Goal: Task Accomplishment & Management: Complete application form

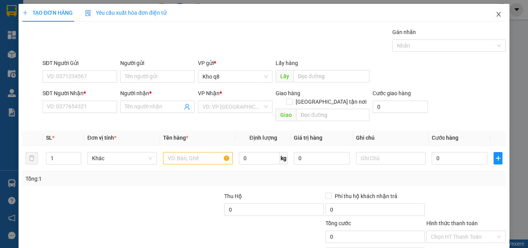
click at [495, 13] on icon "close" at bounding box center [498, 14] width 6 height 6
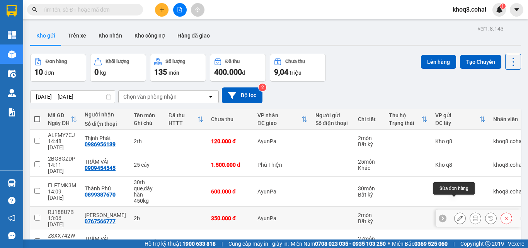
click at [457, 215] on icon at bounding box center [459, 217] width 5 height 5
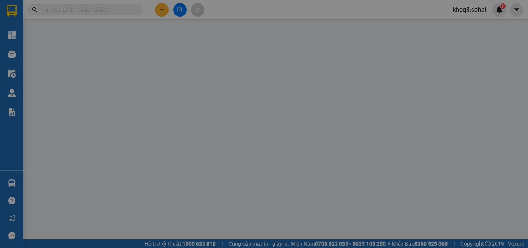
type input "0767566777"
type input "[PERSON_NAME]"
type input "350.000"
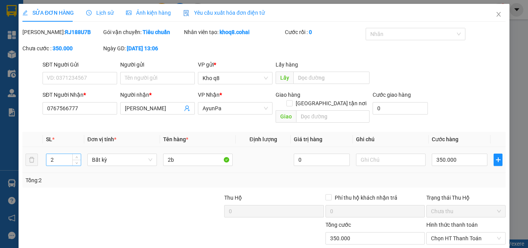
click at [57, 154] on input "2" at bounding box center [63, 160] width 34 height 12
type input "4"
click at [174, 153] on input "2b" at bounding box center [198, 159] width 70 height 12
type input "2"
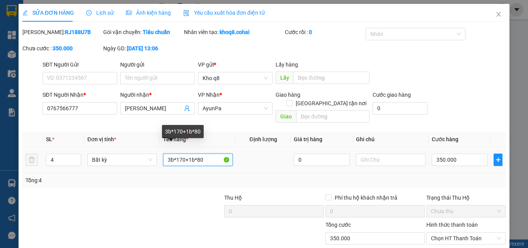
click at [179, 153] on input "3b*170+1b*80" at bounding box center [198, 159] width 70 height 12
type input "3b*150+1b*80"
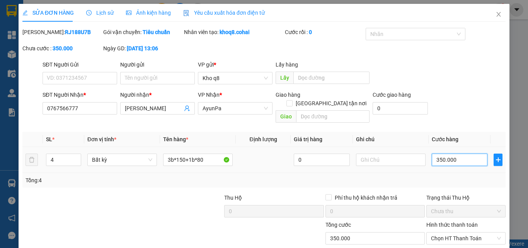
click at [464, 153] on input "350.000" at bounding box center [460, 159] width 56 height 12
type input "5"
type input "53"
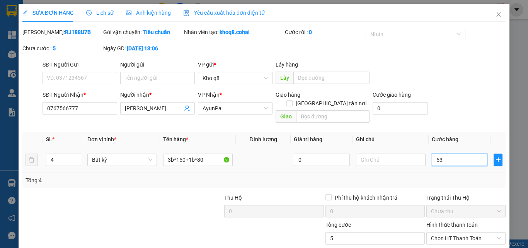
type input "53"
type input "530"
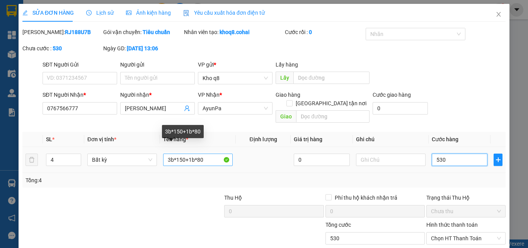
type input "530"
type input "530.000"
click at [180, 153] on input "3b*150+1b*80" at bounding box center [198, 159] width 70 height 12
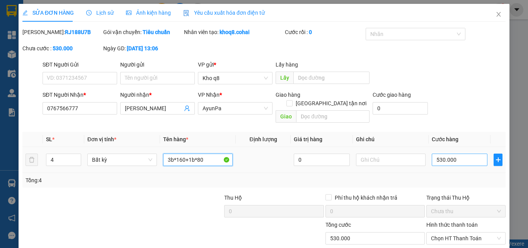
type input "3b*160+1b*80"
click at [453, 153] on input "530.000" at bounding box center [460, 159] width 56 height 12
type input "5"
type input "56"
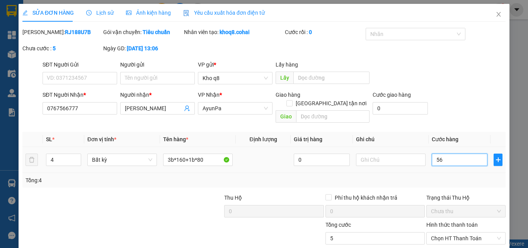
type input "56"
type input "560"
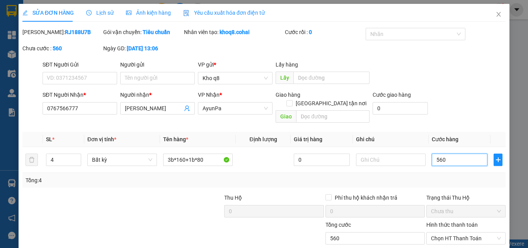
type input "560"
type input "560.000"
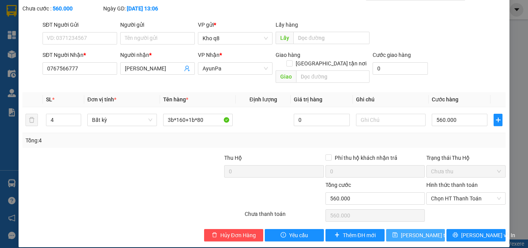
click at [402, 231] on span "[PERSON_NAME] thay đổi" at bounding box center [432, 235] width 62 height 9
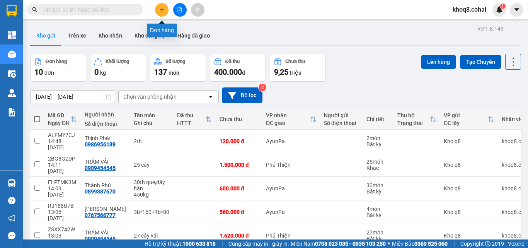
click at [161, 9] on icon "plus" at bounding box center [161, 9] width 5 height 5
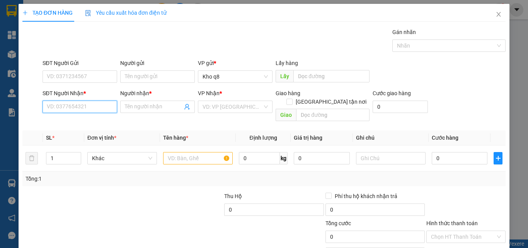
click at [73, 107] on input "SĐT Người Nhận *" at bounding box center [80, 106] width 75 height 12
type input "0364540130"
click at [66, 122] on div "0364540130 - B6 T1" at bounding box center [79, 122] width 65 height 9
type input "B6 T1"
type input "0364540130"
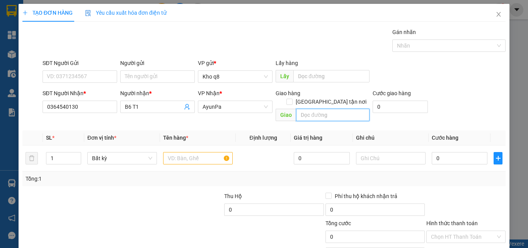
click at [314, 109] on input "text" at bounding box center [332, 115] width 73 height 12
paste input "ô"
paste input "ơ"
paste input "ờ"
paste input "ó"
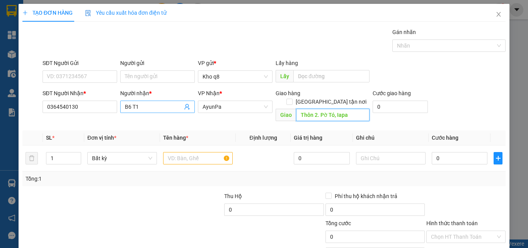
type input "Thôn 2. Pờ Tó, Iapa"
click at [153, 104] on input "B6 T1" at bounding box center [154, 106] width 58 height 9
type input "B"
click at [147, 108] on input "Người nhận *" at bounding box center [154, 106] width 58 height 9
paste input "â"
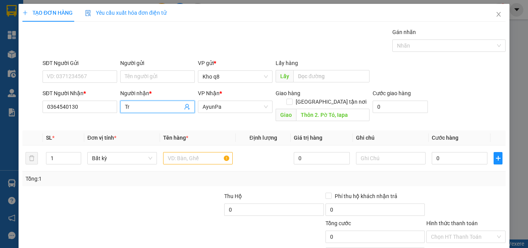
paste input "ần"
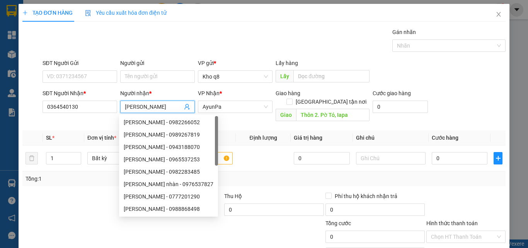
paste input "ị"
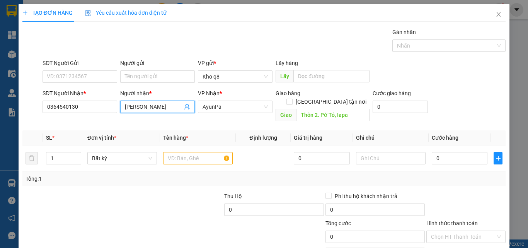
paste input "ái"
type input "[PERSON_NAME]"
click at [182, 152] on input "text" at bounding box center [198, 158] width 70 height 12
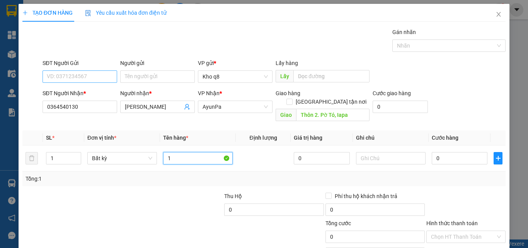
type input "1"
click at [58, 77] on input "SĐT Người Gửi" at bounding box center [80, 76] width 75 height 12
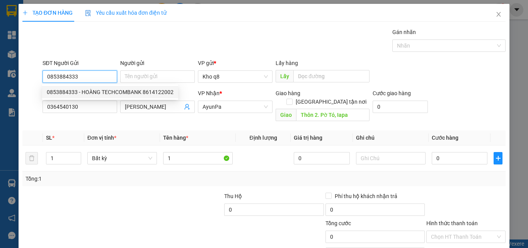
click at [66, 92] on div "0853884333 - HOÀNG TECHCOMBANK 8614122002" at bounding box center [110, 92] width 127 height 9
click at [97, 76] on input "0853884333" at bounding box center [80, 76] width 75 height 12
click at [108, 90] on div "0853884333 - HOÀNG TECHCOMBANK 8614122002" at bounding box center [110, 92] width 127 height 9
click at [89, 73] on input "0853884333" at bounding box center [80, 76] width 75 height 12
type input "0853884333"
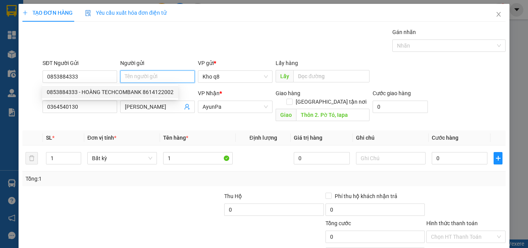
click at [137, 76] on input "Người gửi" at bounding box center [157, 76] width 75 height 12
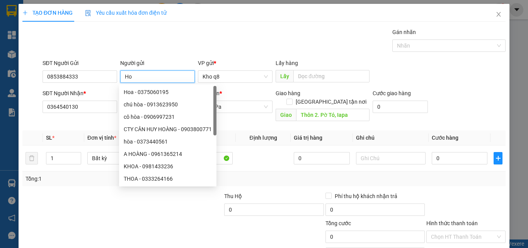
paste input "àng"
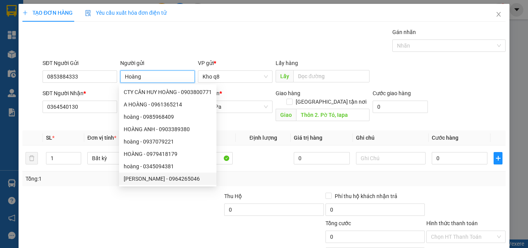
type input "Hoàng"
click at [103, 208] on div at bounding box center [72, 205] width 101 height 27
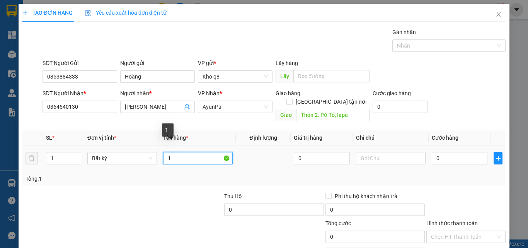
click at [179, 152] on input "1" at bounding box center [198, 158] width 70 height 12
paste input "áy"
type input "1th máy"
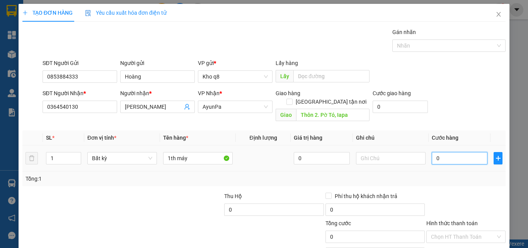
click at [435, 152] on input "0" at bounding box center [460, 158] width 56 height 12
type input "1"
type input "15"
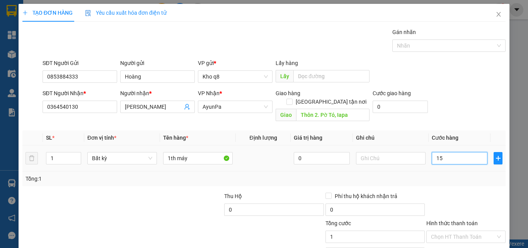
type input "15"
type input "150"
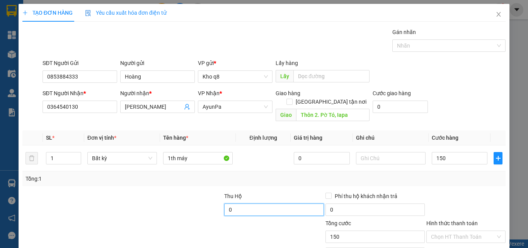
type input "150.000"
click at [238, 203] on input "0" at bounding box center [273, 209] width 99 height 12
type input "3.800.000"
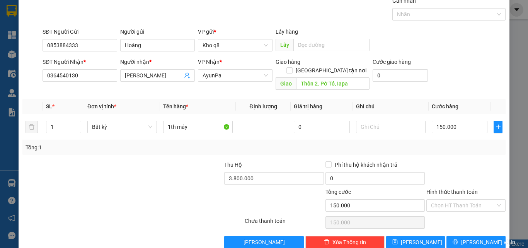
scroll to position [38, 0]
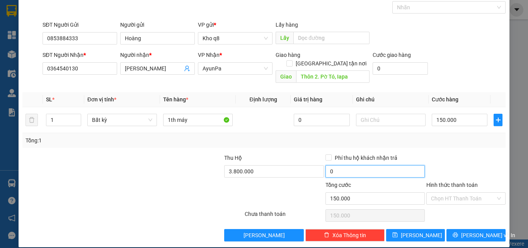
click at [340, 165] on input "0" at bounding box center [374, 171] width 99 height 12
type input "40.000"
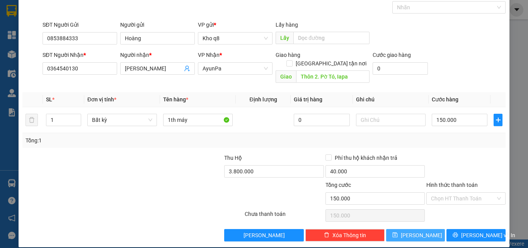
click at [415, 231] on span "[PERSON_NAME]" at bounding box center [421, 235] width 41 height 9
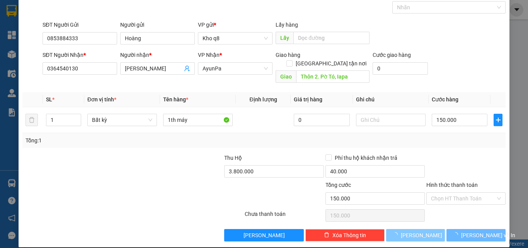
type input "0"
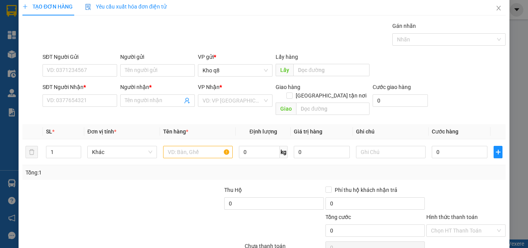
scroll to position [0, 0]
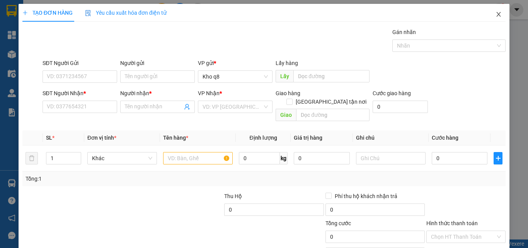
click at [497, 14] on icon "close" at bounding box center [499, 14] width 4 height 5
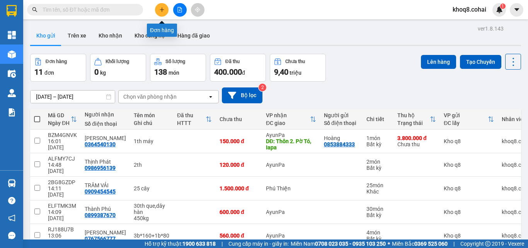
click at [162, 9] on icon "plus" at bounding box center [161, 9] width 5 height 5
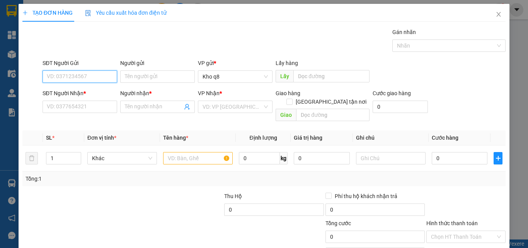
paste input "ê"
type input "ê"
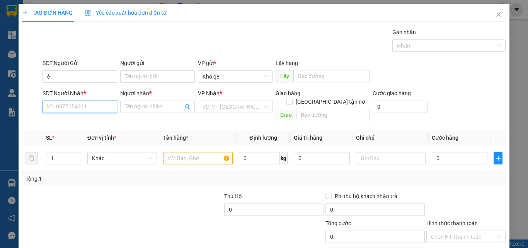
click at [79, 106] on input "SĐT Người Nhận *" at bounding box center [80, 106] width 75 height 12
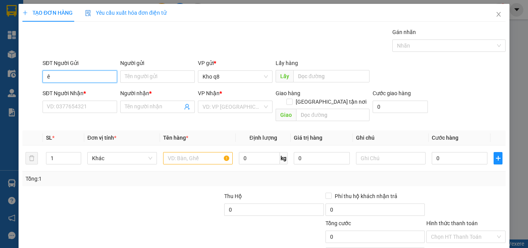
click at [71, 75] on input "ê" at bounding box center [80, 76] width 75 height 12
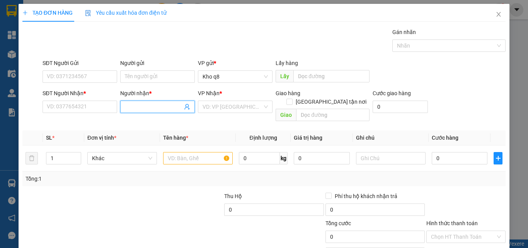
click at [135, 106] on input "Người nhận *" at bounding box center [154, 106] width 58 height 9
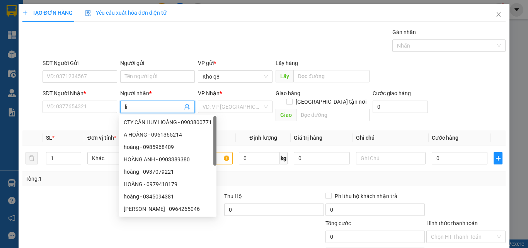
paste input "ê"
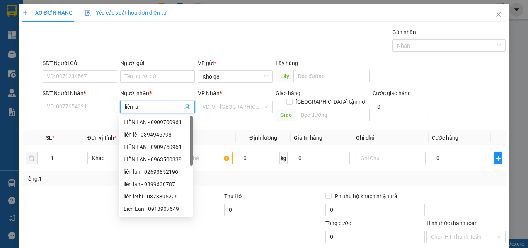
type input "liên lan"
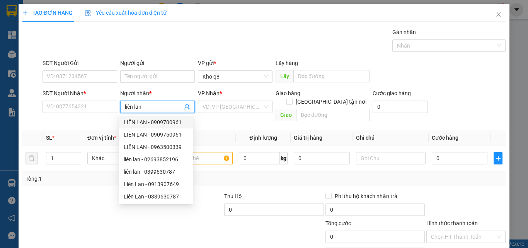
click at [171, 121] on div "LIÊN LAN - 0909700961" at bounding box center [156, 122] width 65 height 9
type input "0909700961"
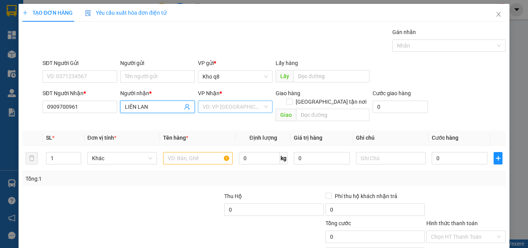
type input "LIÊN LAN"
click at [220, 104] on input "search" at bounding box center [233, 107] width 60 height 12
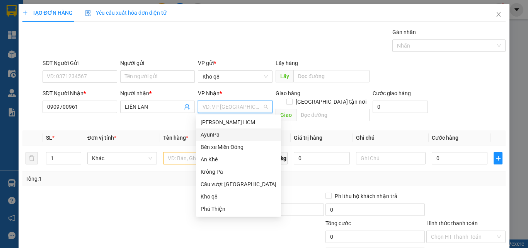
click at [216, 134] on div "AyunPa" at bounding box center [239, 134] width 76 height 9
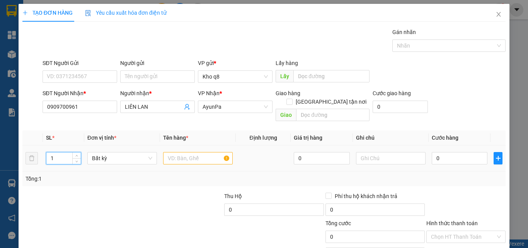
click at [59, 152] on input "1" at bounding box center [63, 158] width 34 height 12
type input "2"
click at [171, 152] on input "text" at bounding box center [198, 158] width 70 height 12
paste input "áo"
paste input "ư"
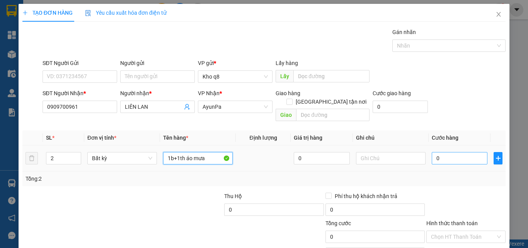
type input "1b+1th áo mưa"
click at [449, 152] on input "0" at bounding box center [460, 158] width 56 height 12
type input "1"
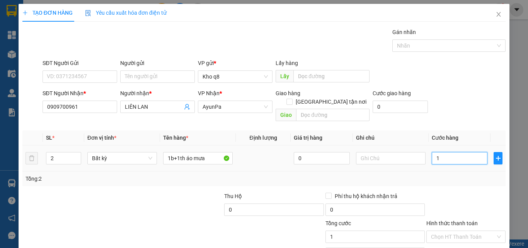
type input "15"
type input "150"
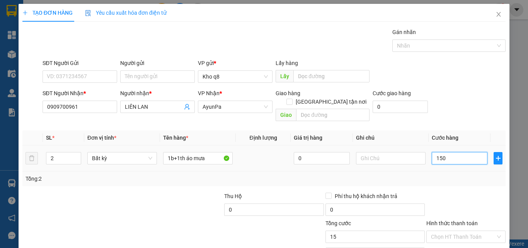
type input "150"
type input "150.000"
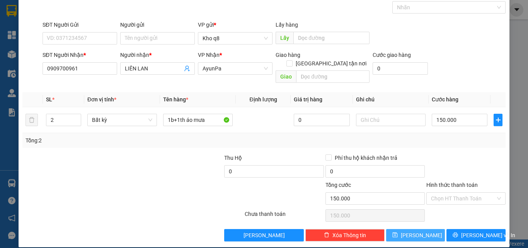
click at [416, 231] on span "[PERSON_NAME]" at bounding box center [421, 235] width 41 height 9
type input "1"
type input "0"
